Goal: Information Seeking & Learning: Learn about a topic

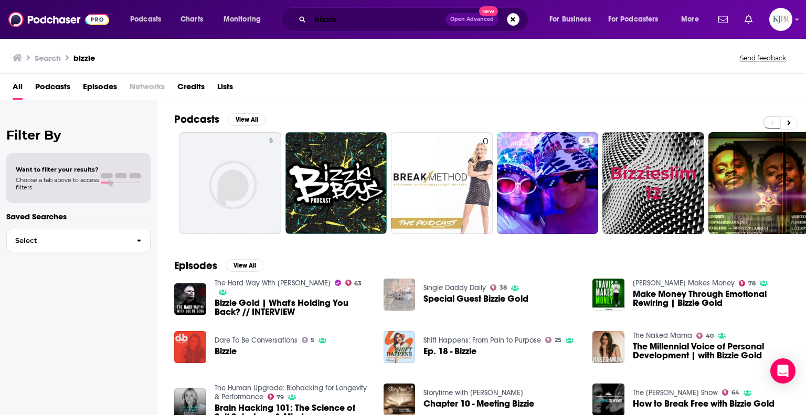
click at [412, 18] on input "bizzie" at bounding box center [377, 19] width 135 height 17
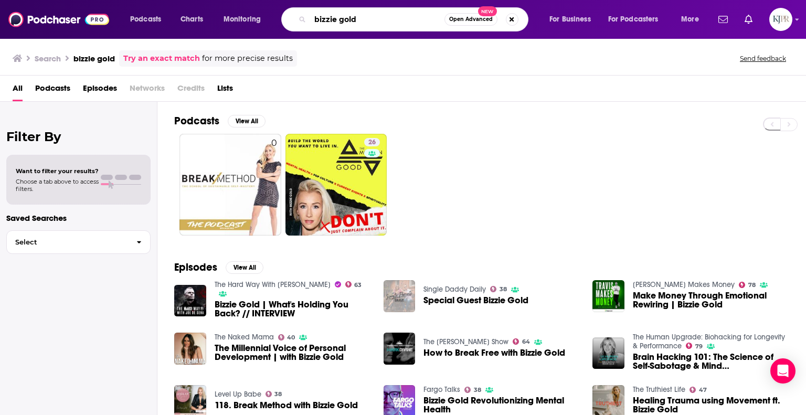
click at [361, 19] on input "bizzie gold" at bounding box center [377, 19] width 134 height 17
type input "bizzie gold - decoded"
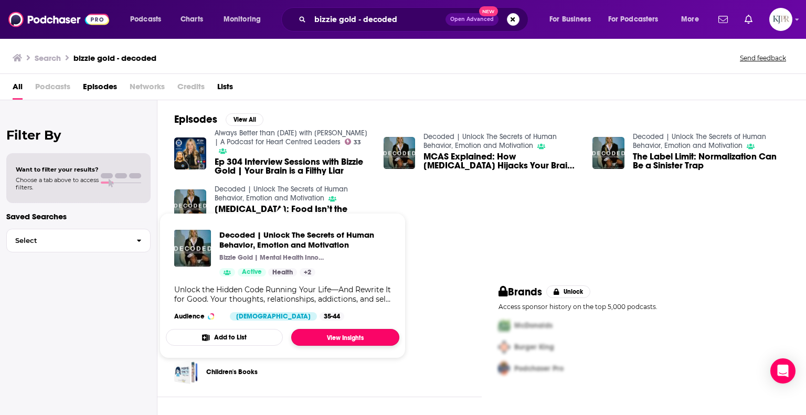
click at [336, 336] on link "View Insights" at bounding box center [345, 337] width 108 height 17
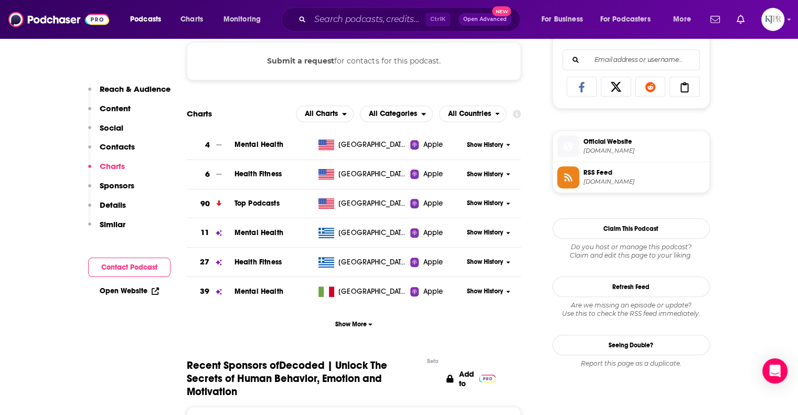
scroll to position [681, 0]
